Goal: Task Accomplishment & Management: Manage account settings

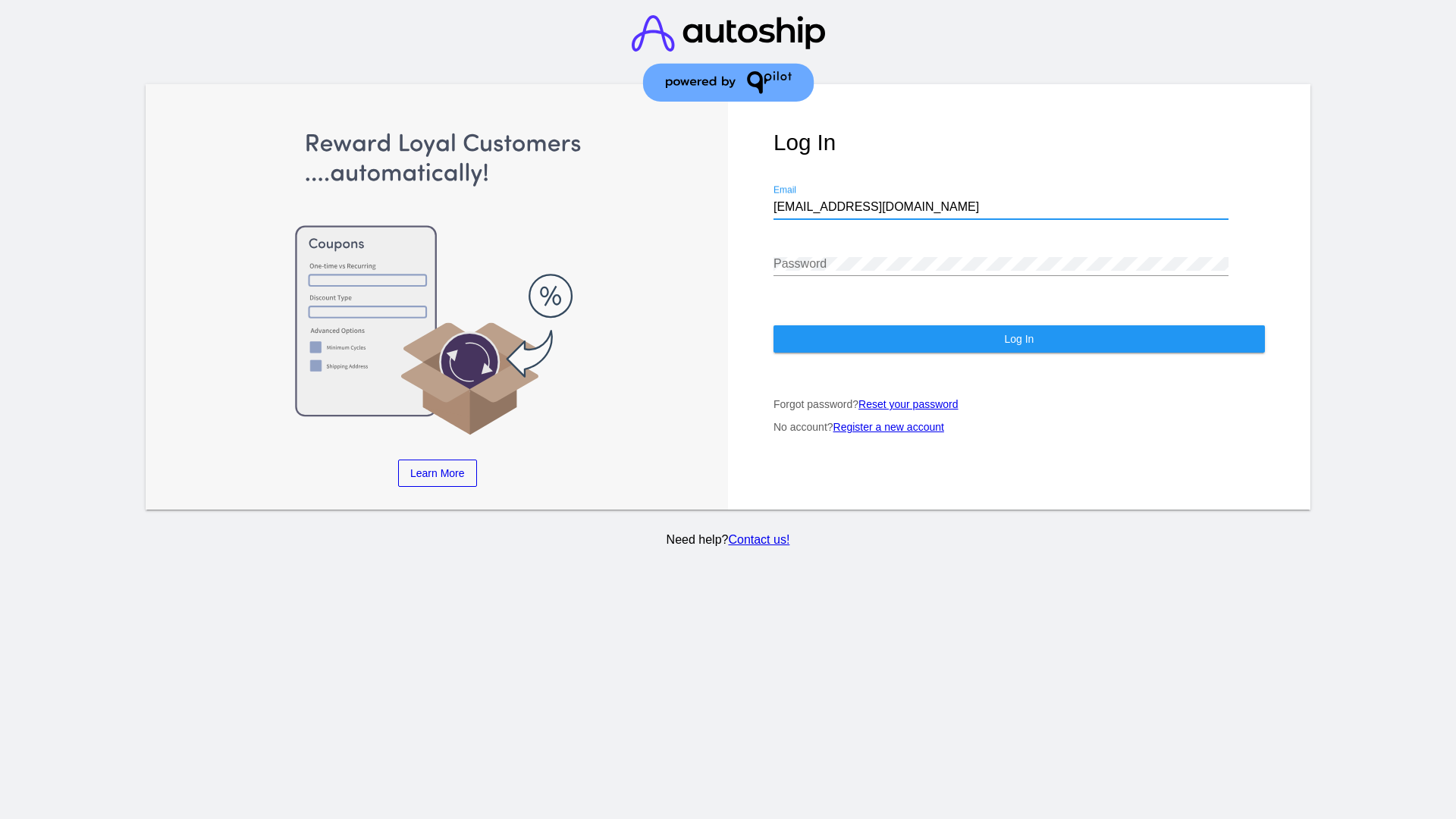
type input "[EMAIL_ADDRESS][DOMAIN_NAME]"
click at [1018, 339] on span "Log In" at bounding box center [1018, 339] width 29 height 12
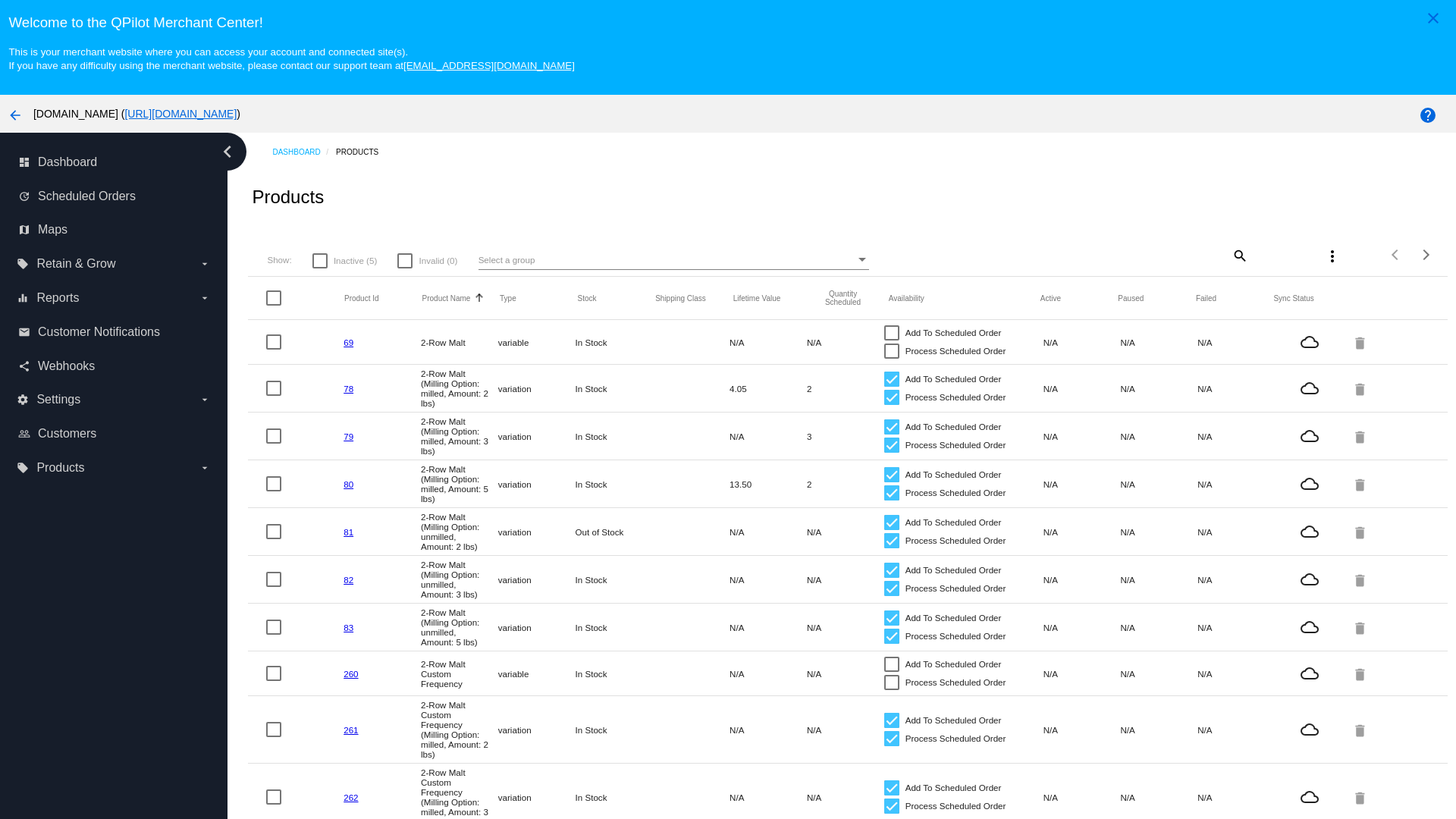
click at [344, 260] on span "Inactive (5)" at bounding box center [355, 261] width 43 height 19
click at [320, 268] on input "Inactive (5)" at bounding box center [319, 268] width 1 height 1
checkbox input "true"
click at [1238, 255] on mat-icon "search" at bounding box center [1239, 255] width 19 height 24
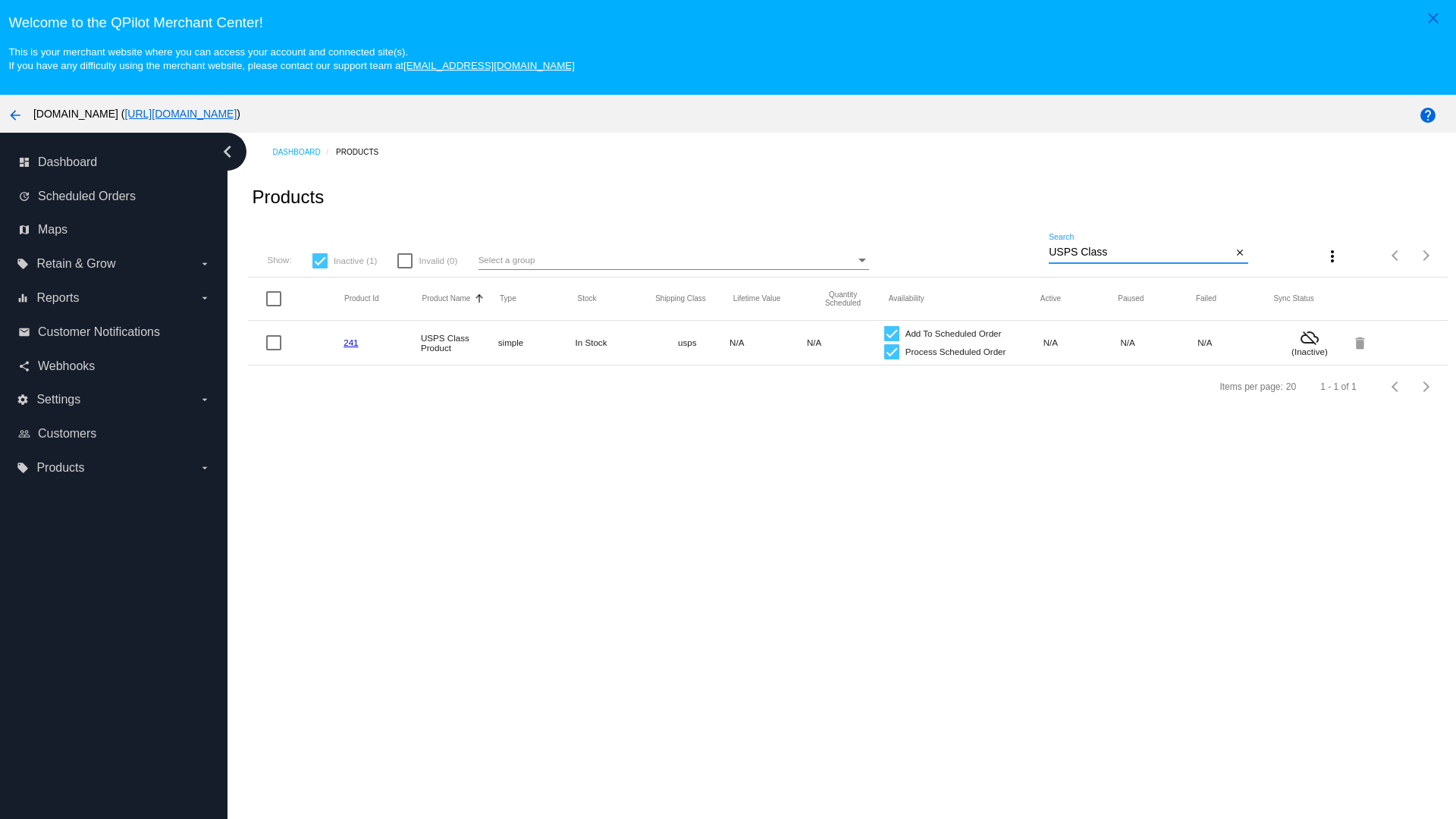
type input "Variable Enable"
